Goal: Task Accomplishment & Management: Manage account settings

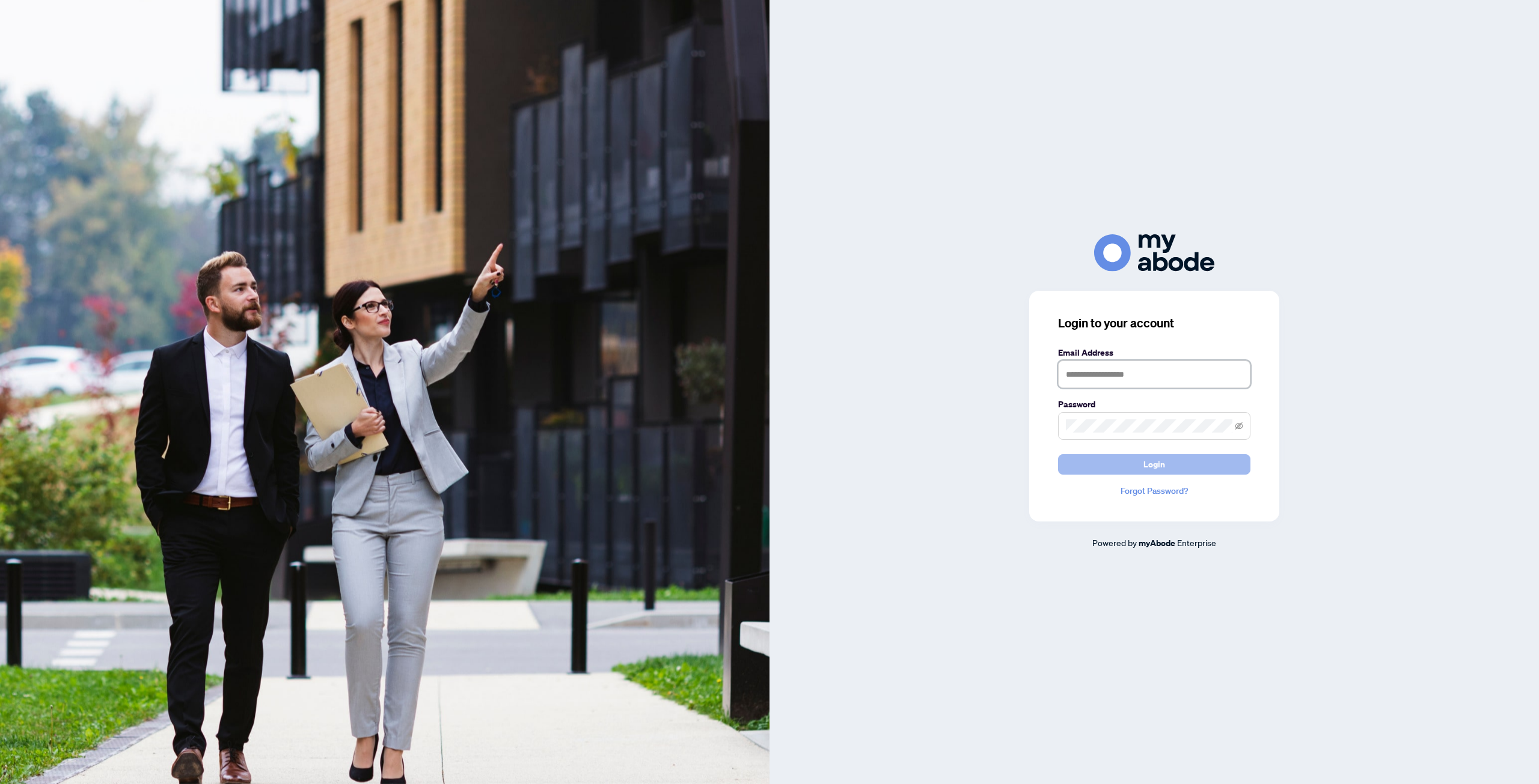
type input "**********"
click at [1103, 465] on button "Login" at bounding box center [1154, 464] width 193 height 21
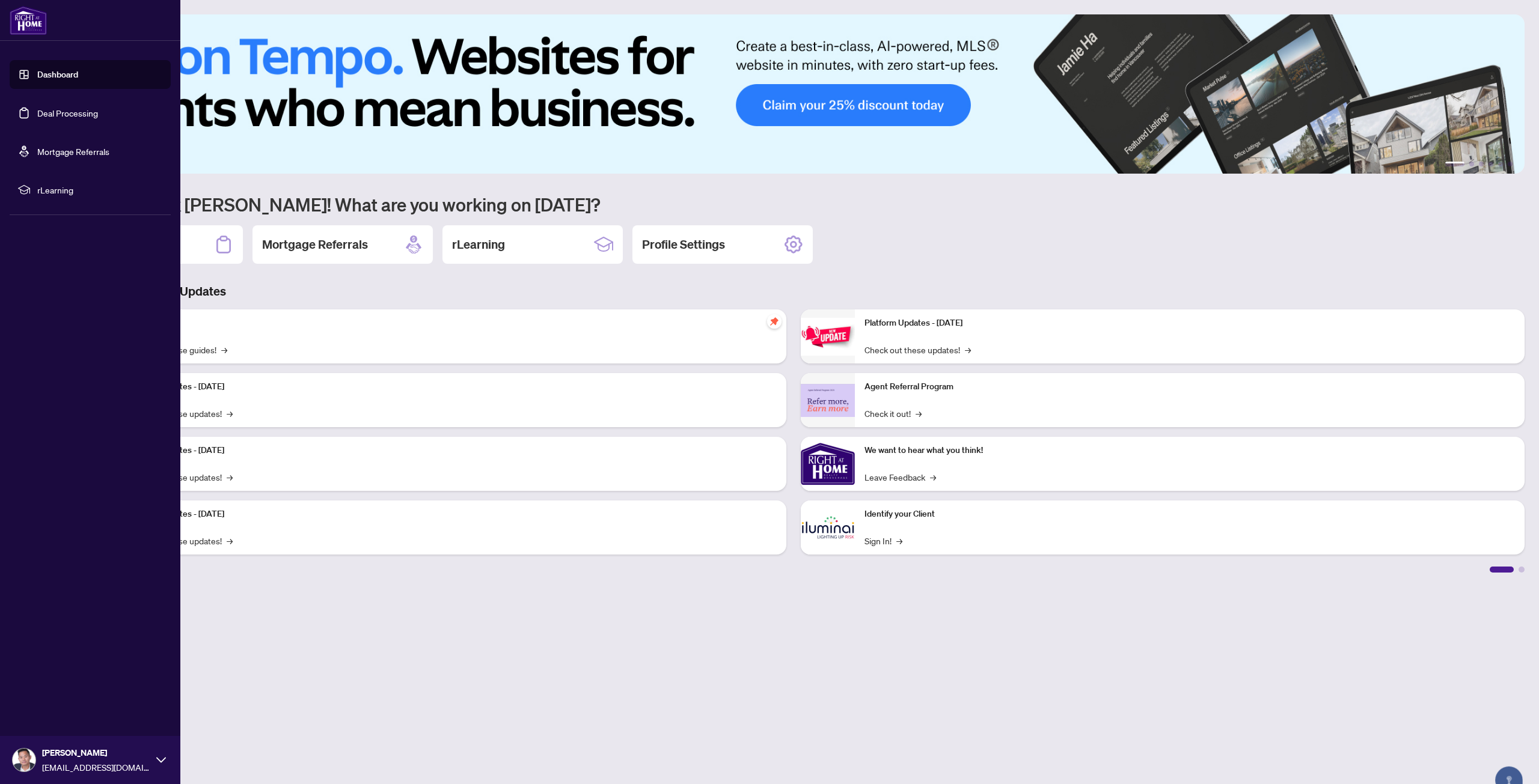
click at [37, 115] on link "Deal Processing" at bounding box center [68, 113] width 61 height 11
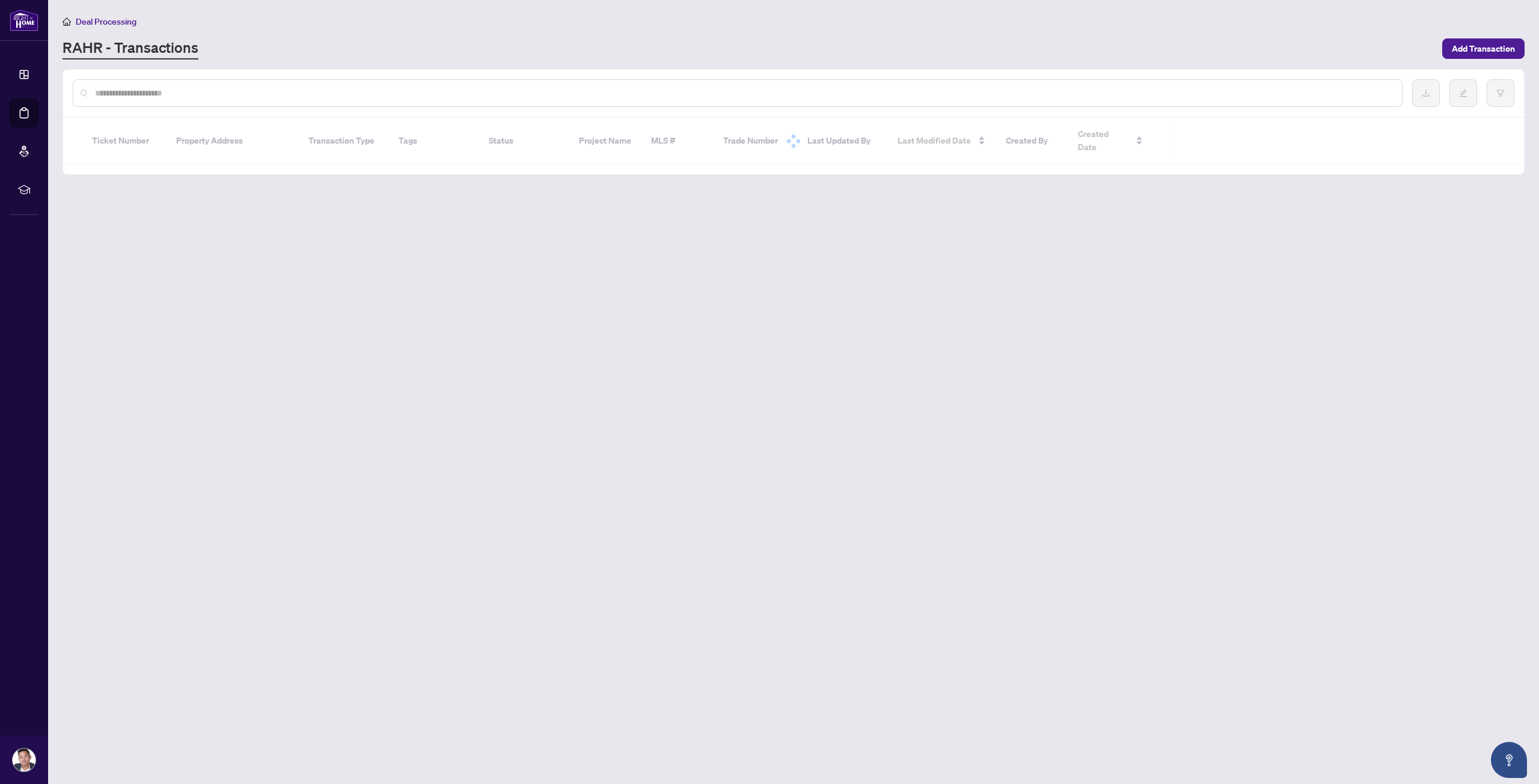
click at [173, 87] on input "text" at bounding box center [744, 93] width 1297 height 13
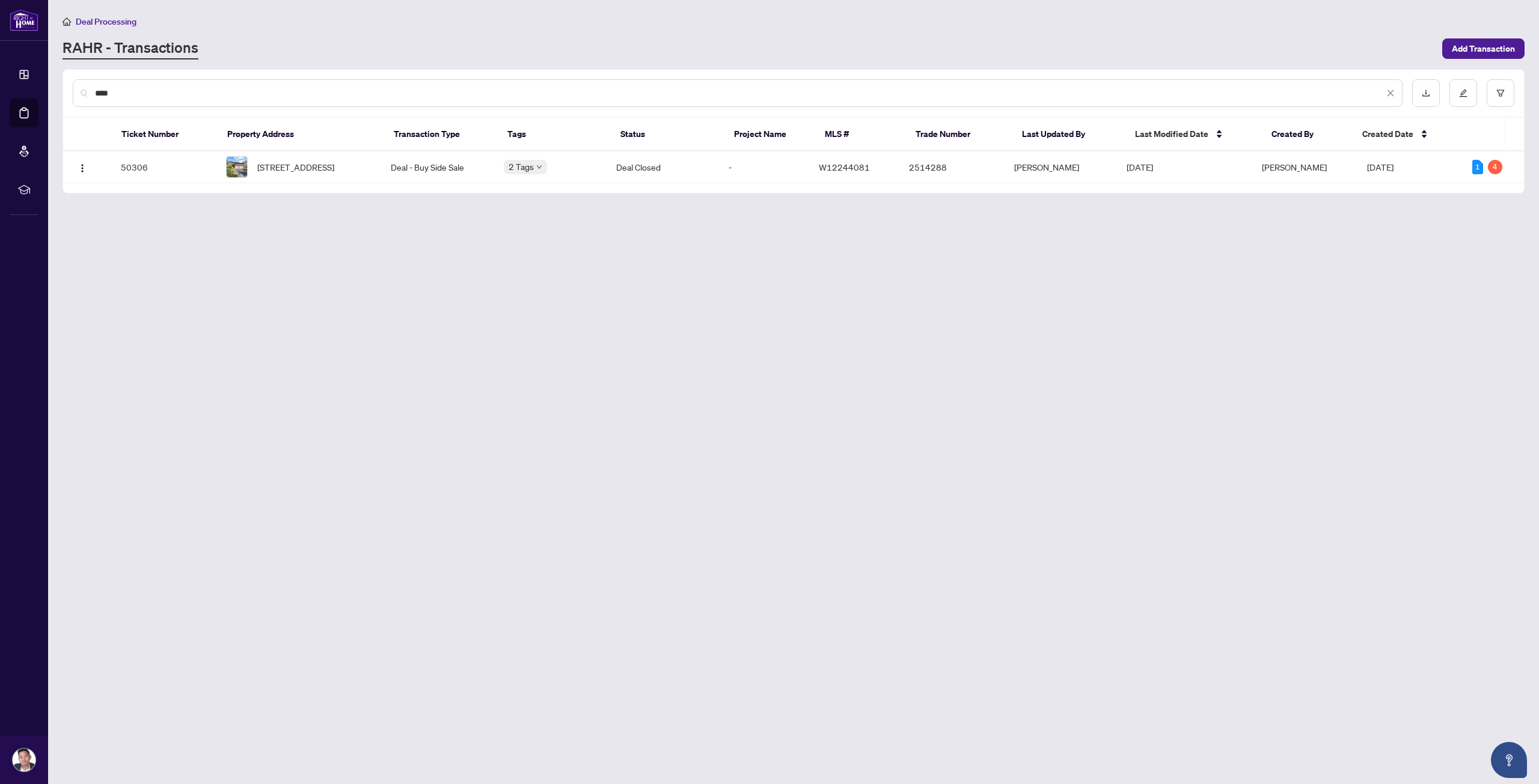
type input "****"
click at [334, 171] on span "[STREET_ADDRESS]" at bounding box center [295, 167] width 77 height 13
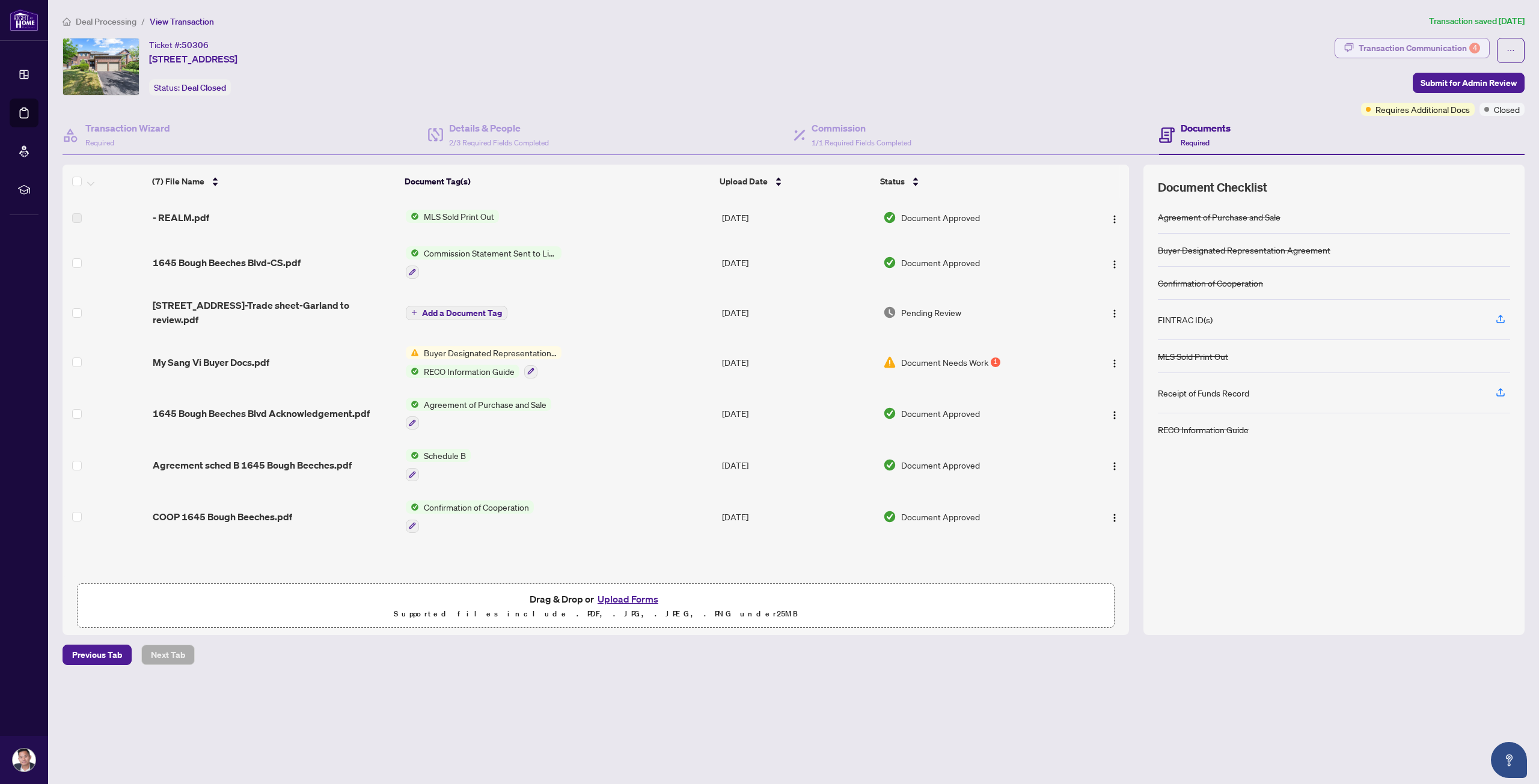
click at [1440, 52] on div "Transaction Communication 4" at bounding box center [1419, 48] width 121 height 19
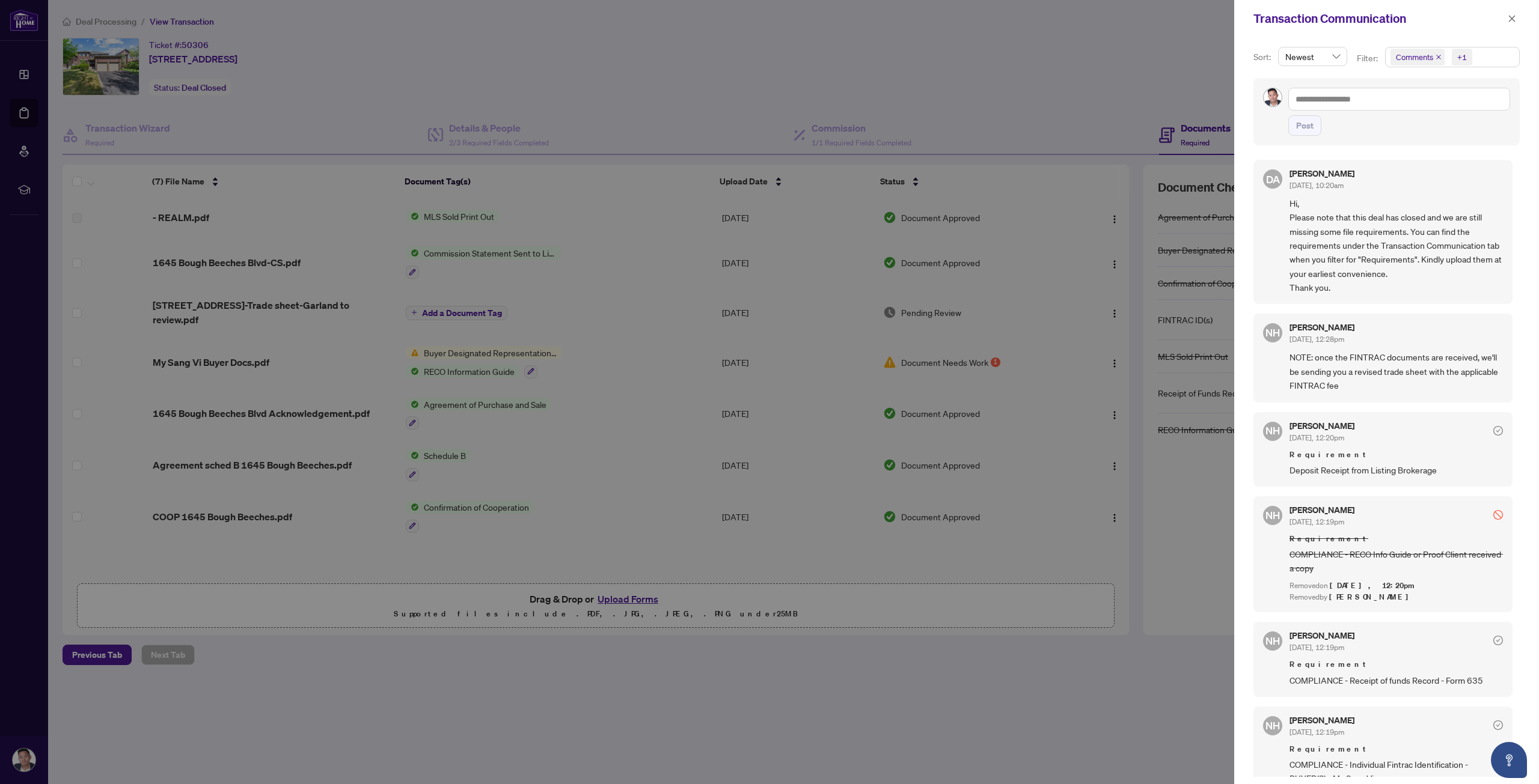
click at [510, 107] on div at bounding box center [770, 392] width 1539 height 784
click at [1514, 21] on icon "close" at bounding box center [1511, 18] width 8 height 8
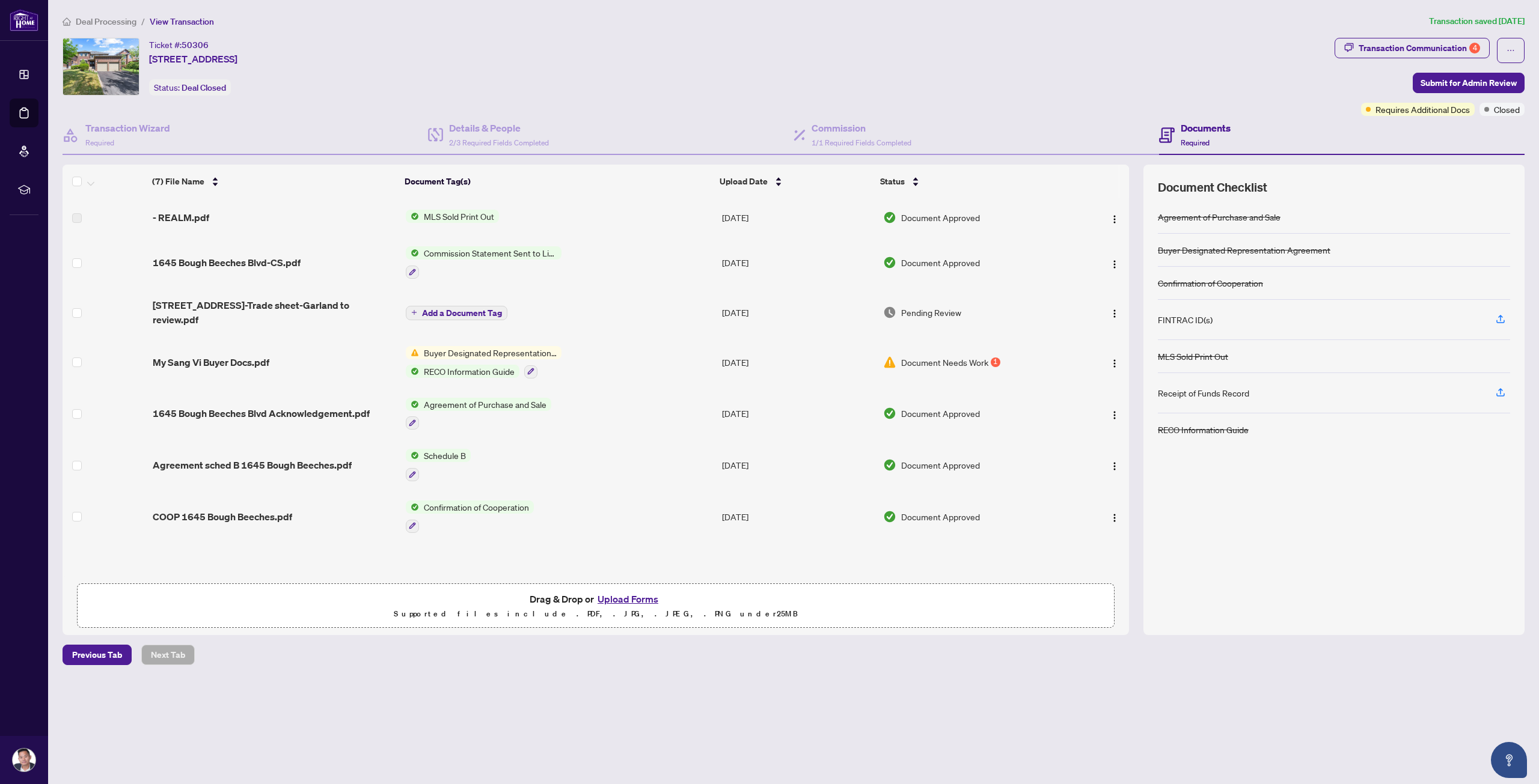
click at [1385, 63] on div "Transaction Communication 4 Submit for Admin Review Requires Additional Docs Cl…" at bounding box center [1429, 77] width 190 height 78
click at [1386, 57] on button "Transaction Communication 4" at bounding box center [1412, 48] width 155 height 21
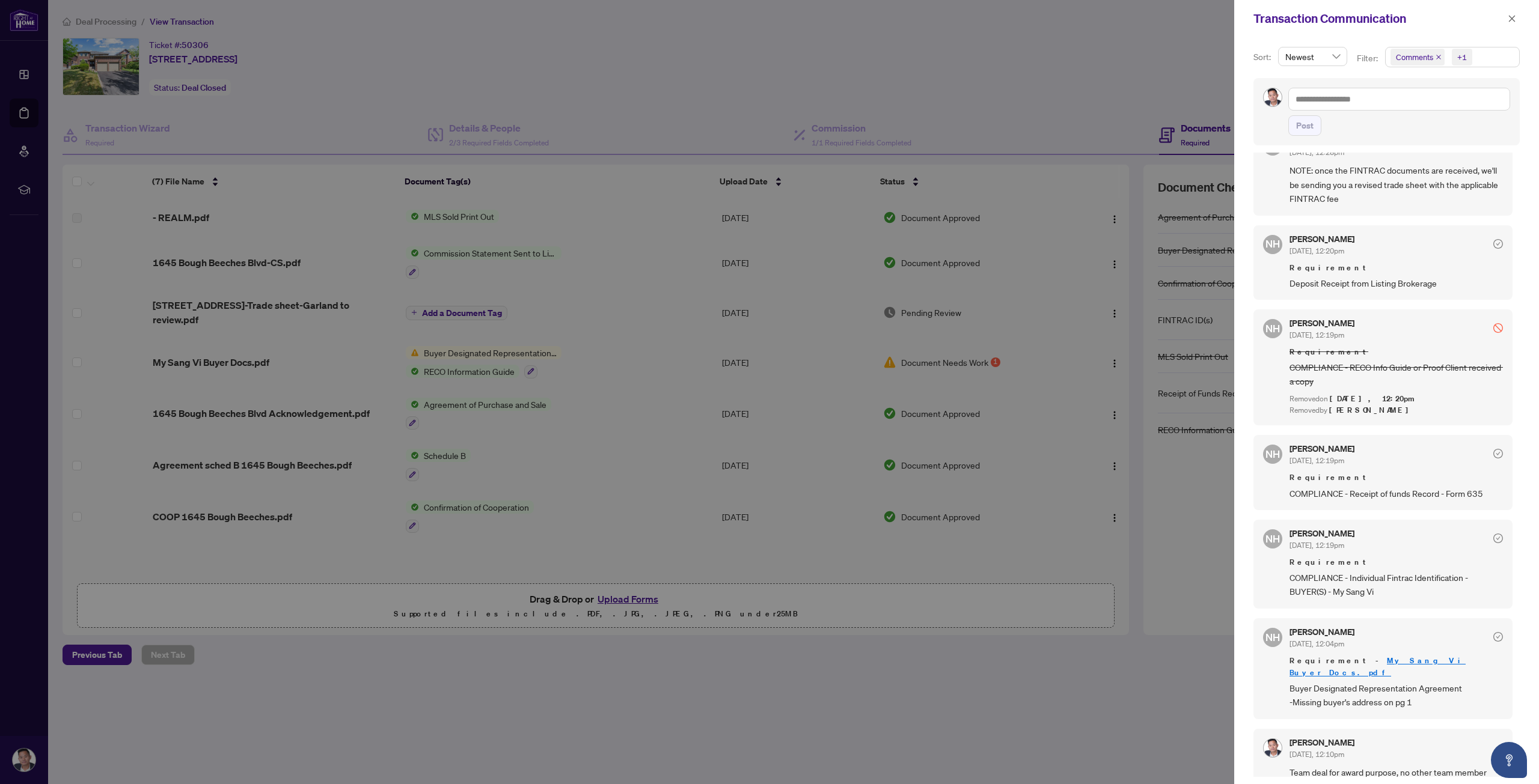
scroll to position [196, 0]
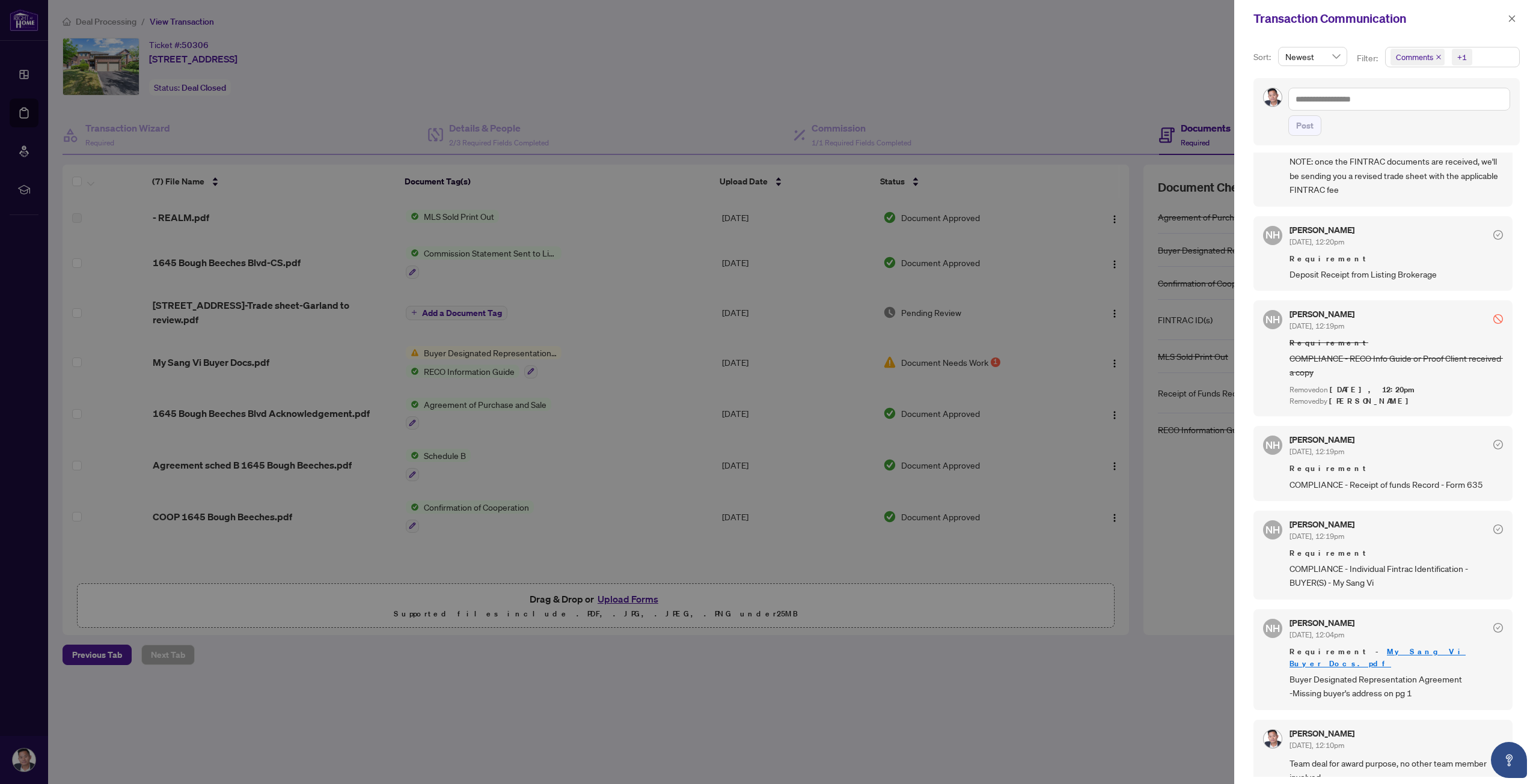
drag, startPoint x: 303, startPoint y: 332, endPoint x: 273, endPoint y: 348, distance: 34.0
click at [303, 332] on div at bounding box center [770, 392] width 1539 height 784
click at [247, 363] on div at bounding box center [770, 392] width 1539 height 784
click at [1514, 21] on icon "close" at bounding box center [1511, 18] width 8 height 8
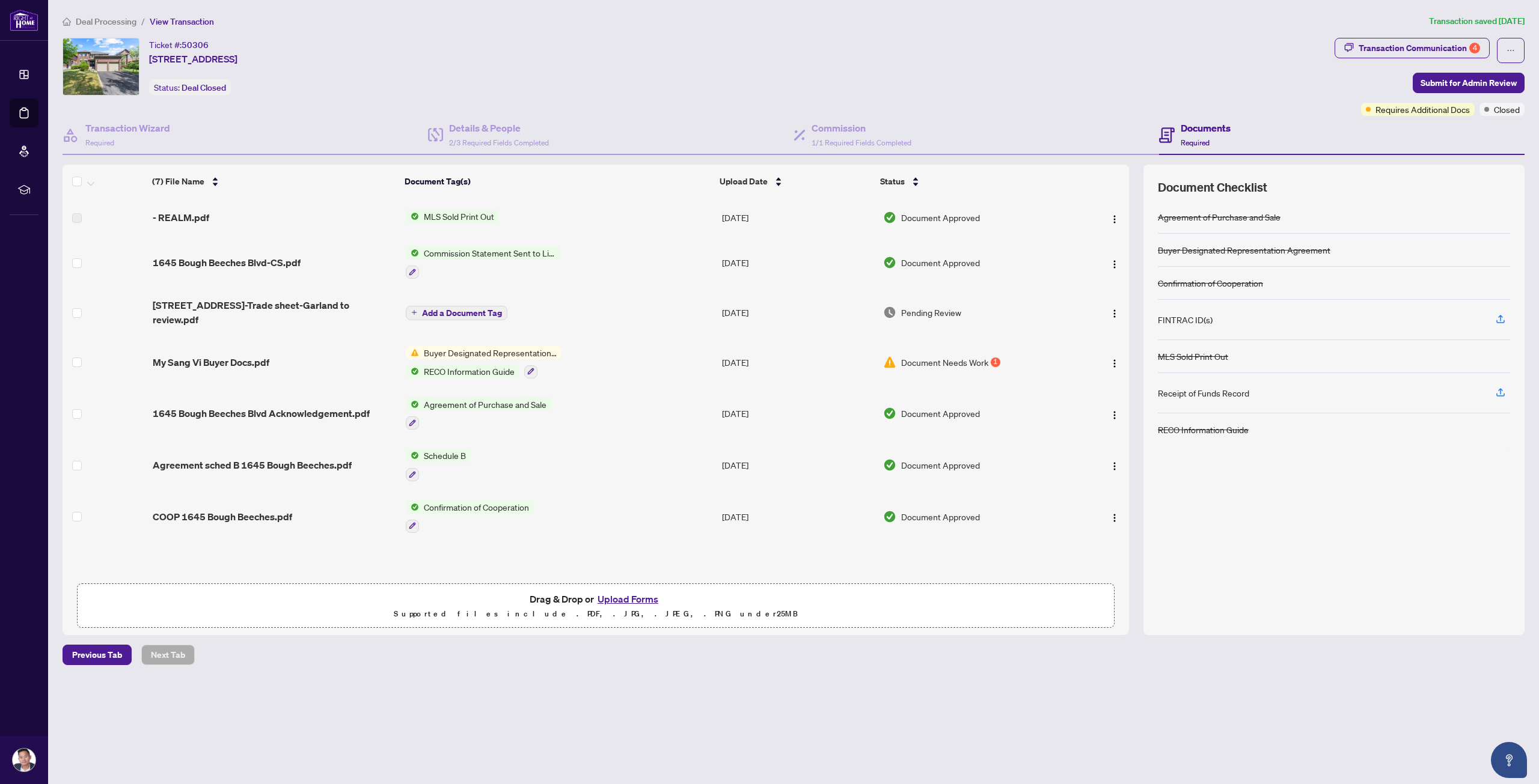
click at [196, 359] on span "My Sang Vi Buyer Docs.pdf" at bounding box center [211, 362] width 116 height 14
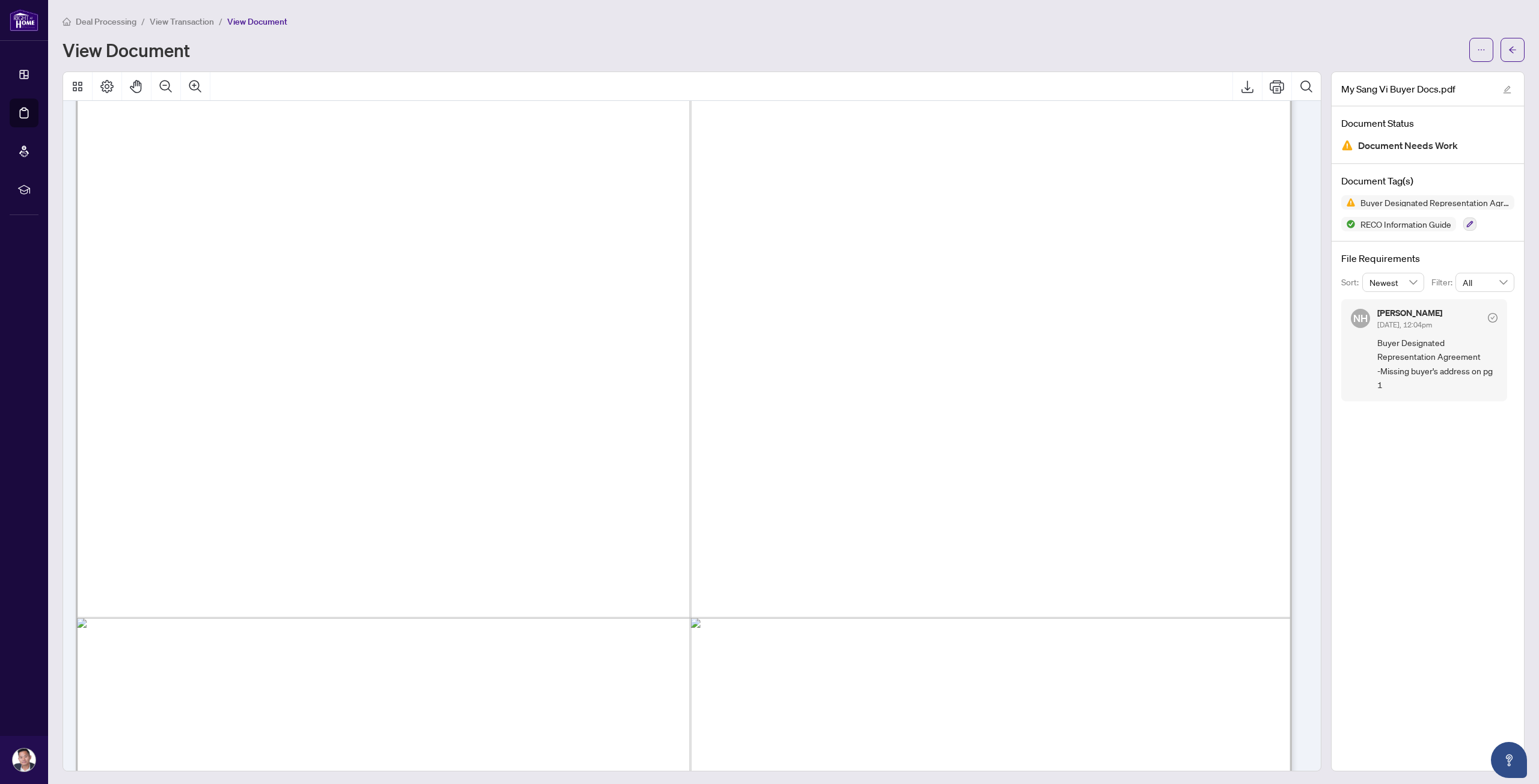
scroll to position [120, 0]
click at [1509, 46] on icon "arrow-left" at bounding box center [1512, 50] width 7 height 6
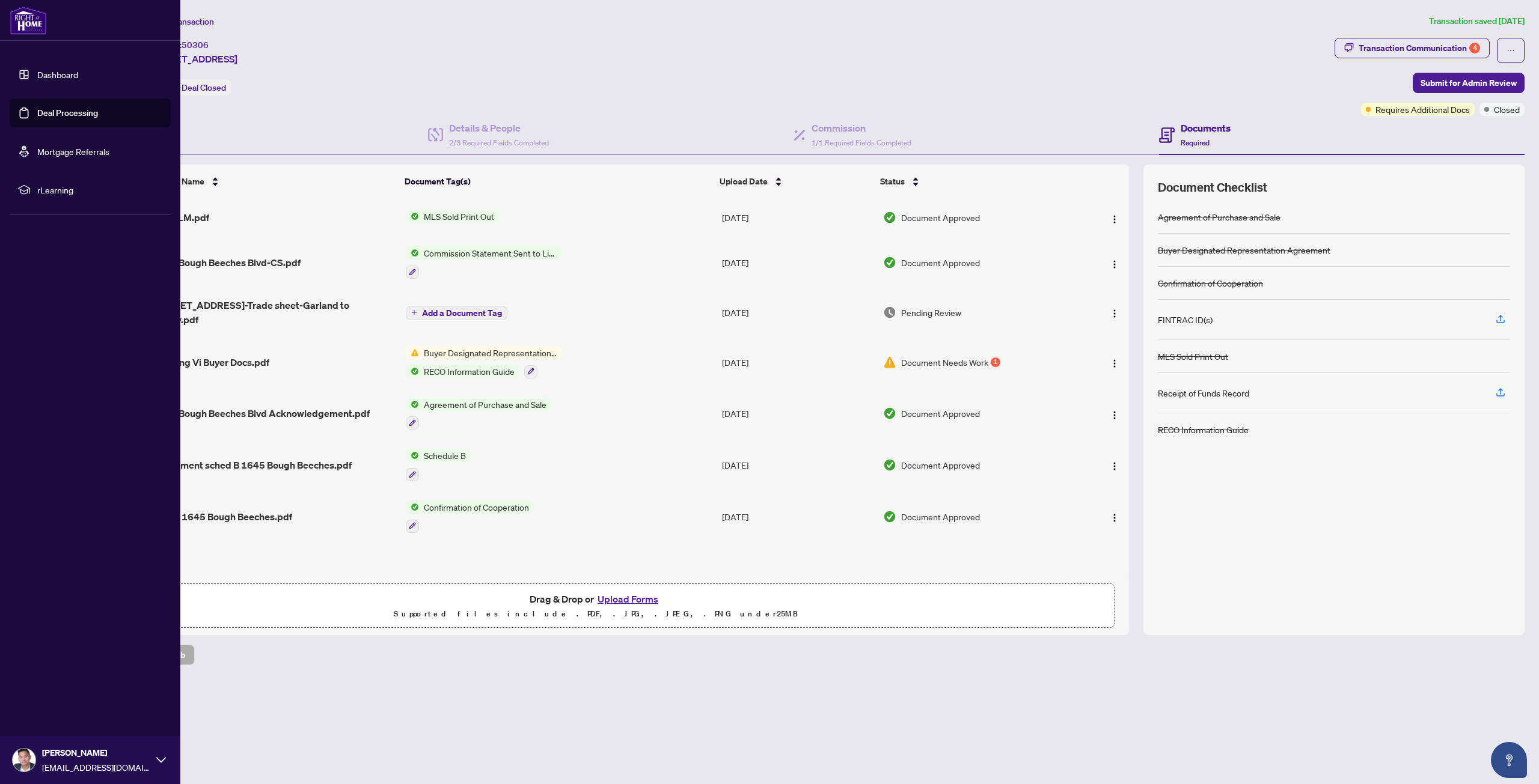
drag, startPoint x: 41, startPoint y: 93, endPoint x: 38, endPoint y: 110, distance: 17.3
click at [39, 95] on ul "Dashboard Deal Processing Mortgage Referrals rLearning" at bounding box center [90, 132] width 161 height 144
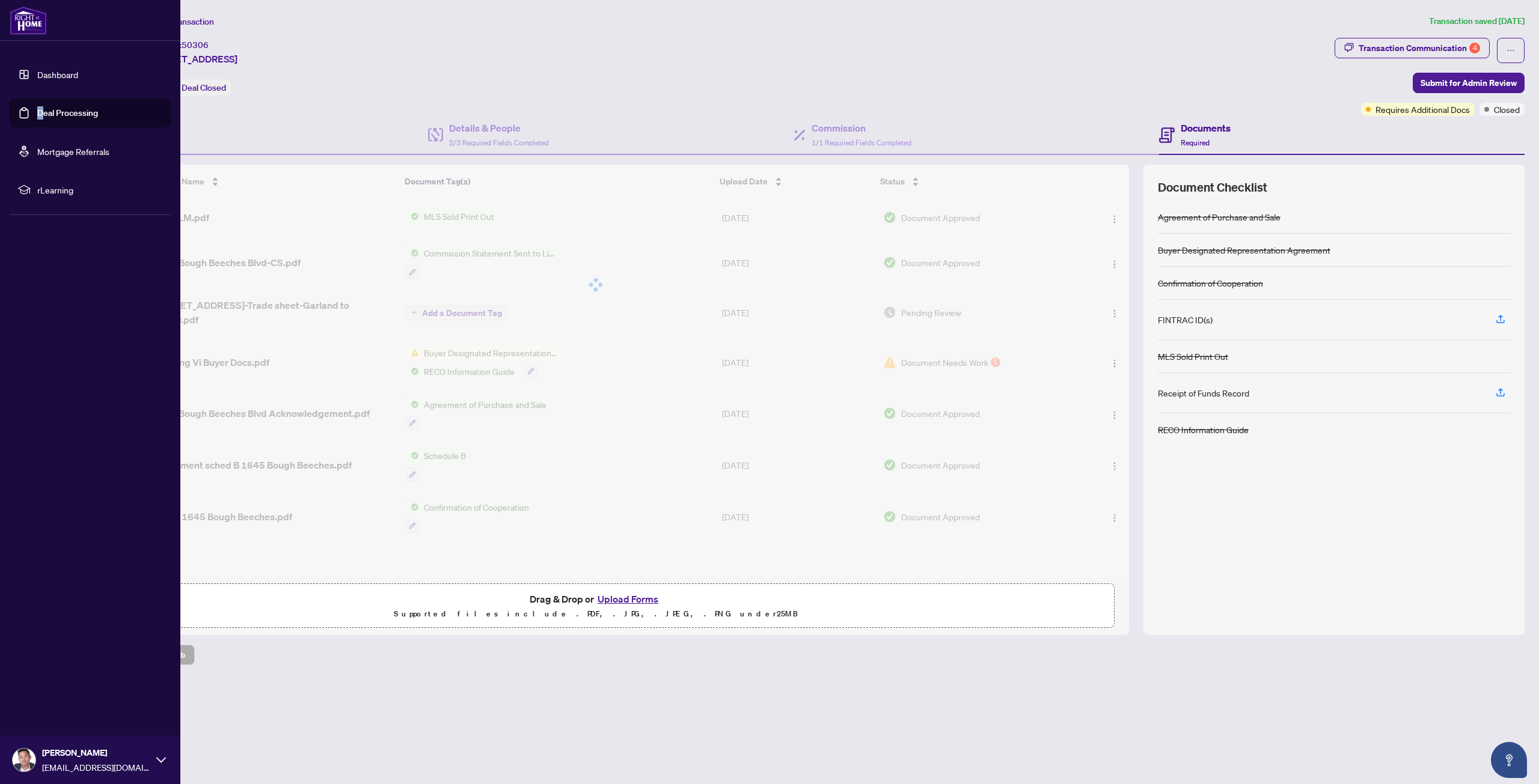
click at [38, 110] on link "Deal Processing" at bounding box center [68, 113] width 61 height 11
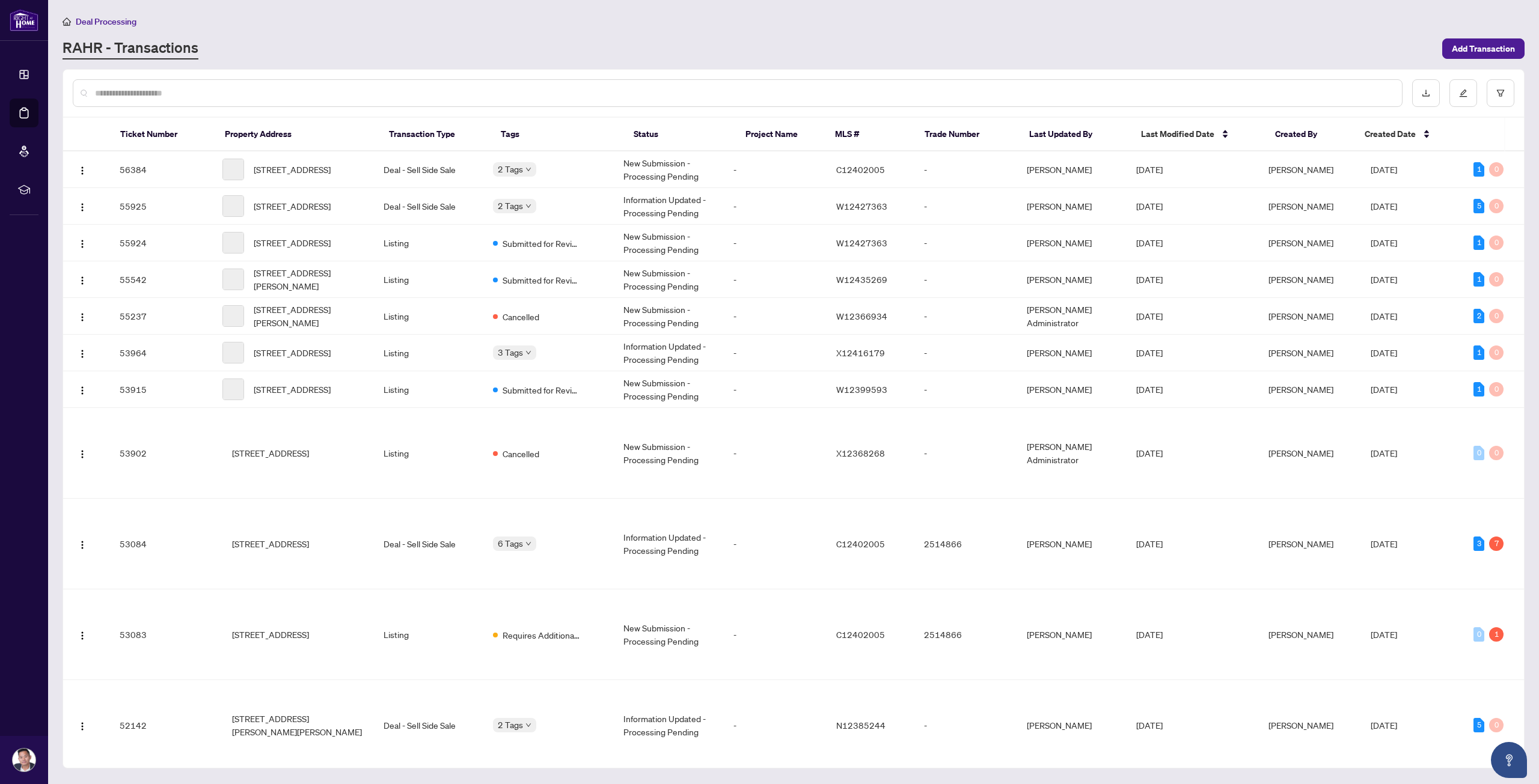
click at [194, 96] on input "text" at bounding box center [744, 93] width 1297 height 13
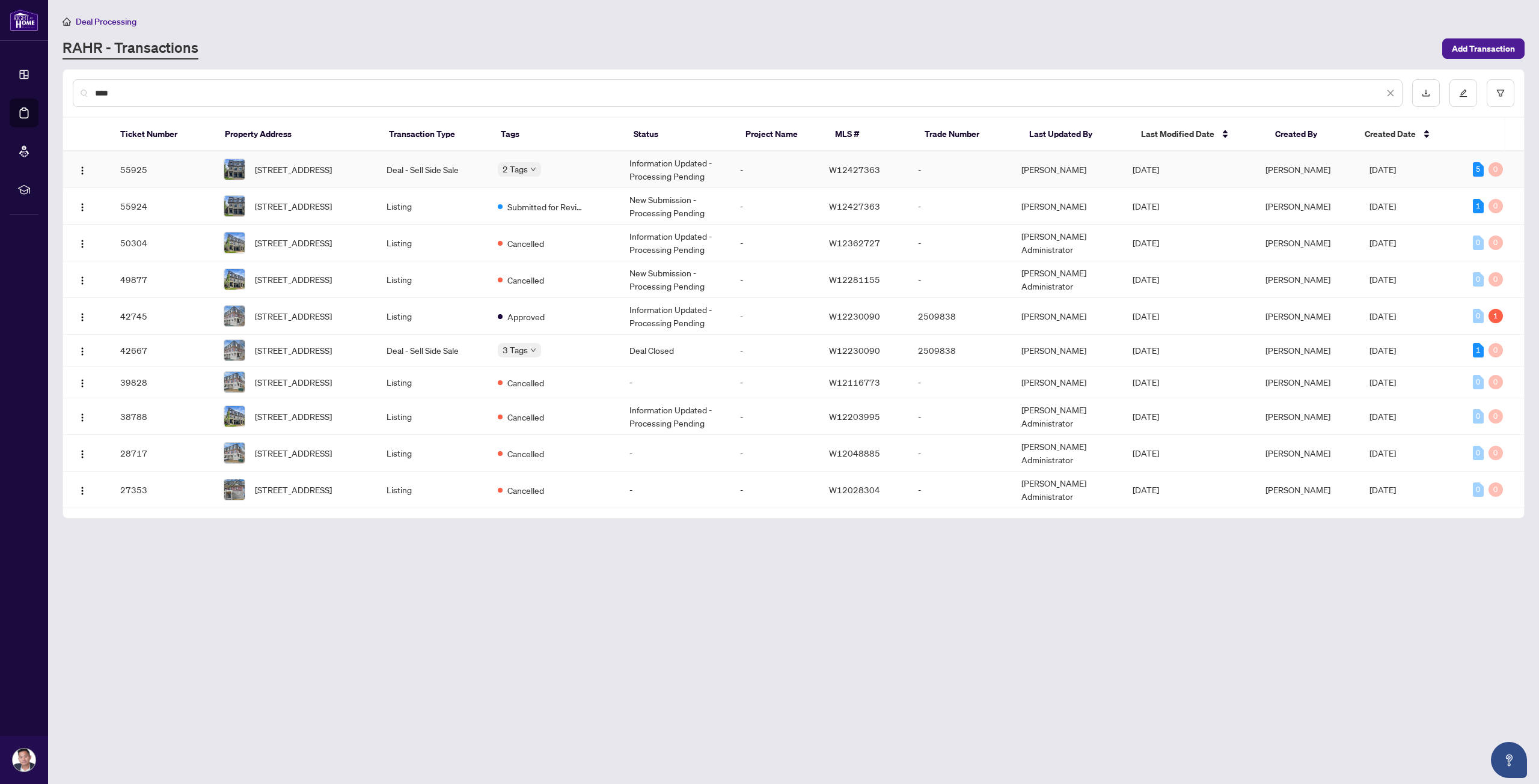
type input "****"
click at [387, 176] on td "Deal - Sell Side Sale" at bounding box center [432, 169] width 111 height 37
